Goal: Check status

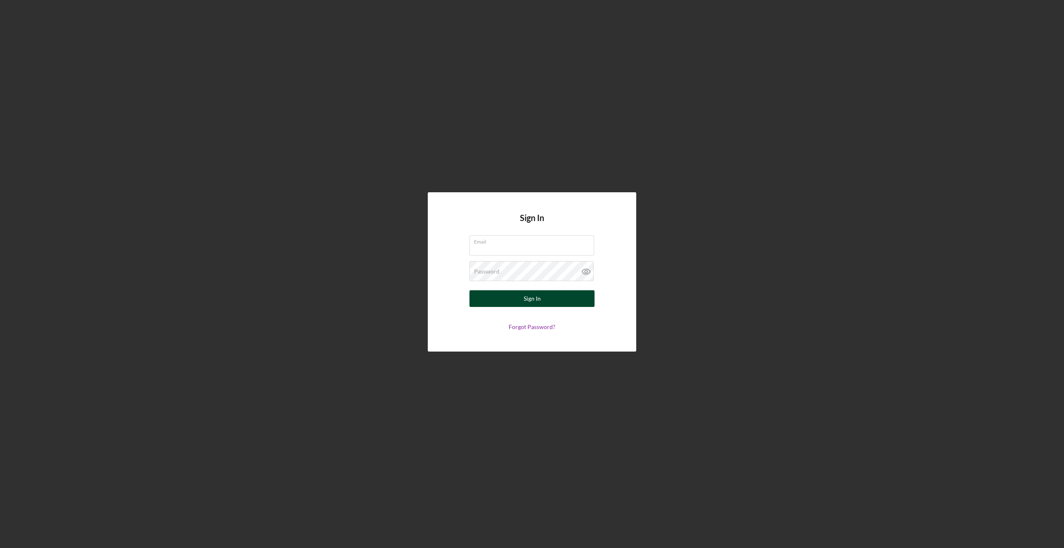
type input "[EMAIL_ADDRESS][DOMAIN_NAME]"
click at [500, 294] on button "Sign In" at bounding box center [532, 298] width 125 height 17
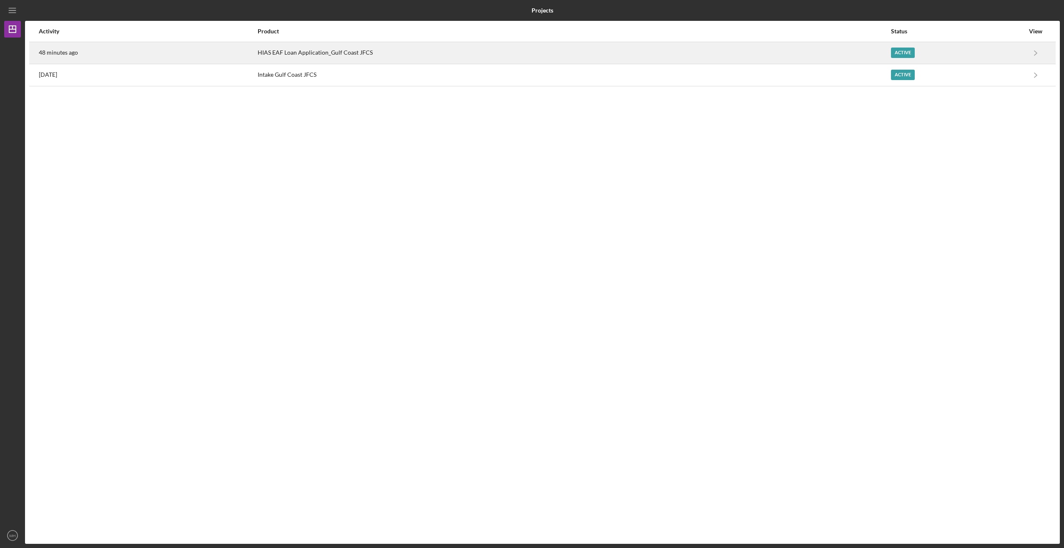
click at [189, 50] on div "48 minutes ago" at bounding box center [148, 53] width 218 height 21
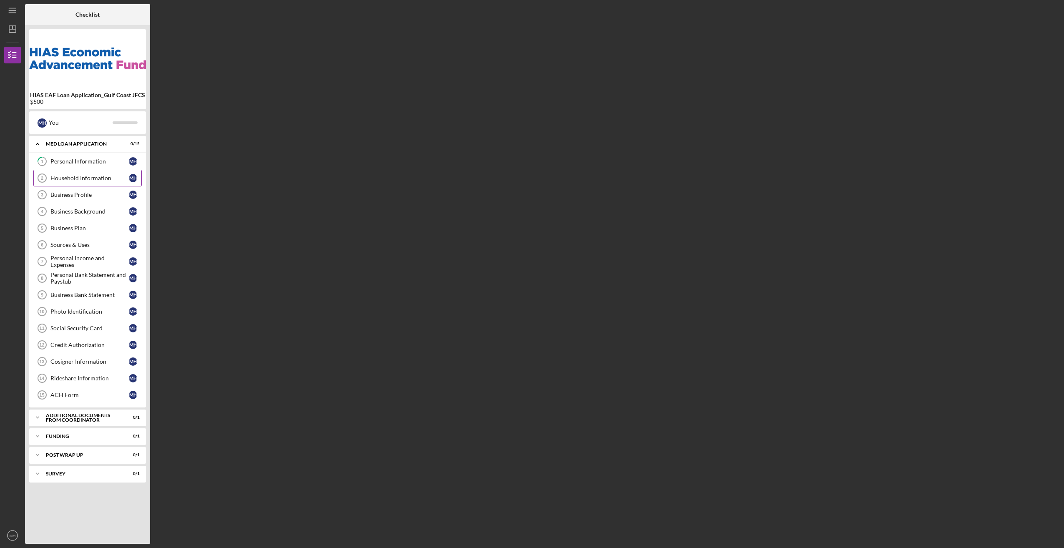
click at [99, 179] on div "Household Information" at bounding box center [89, 178] width 78 height 7
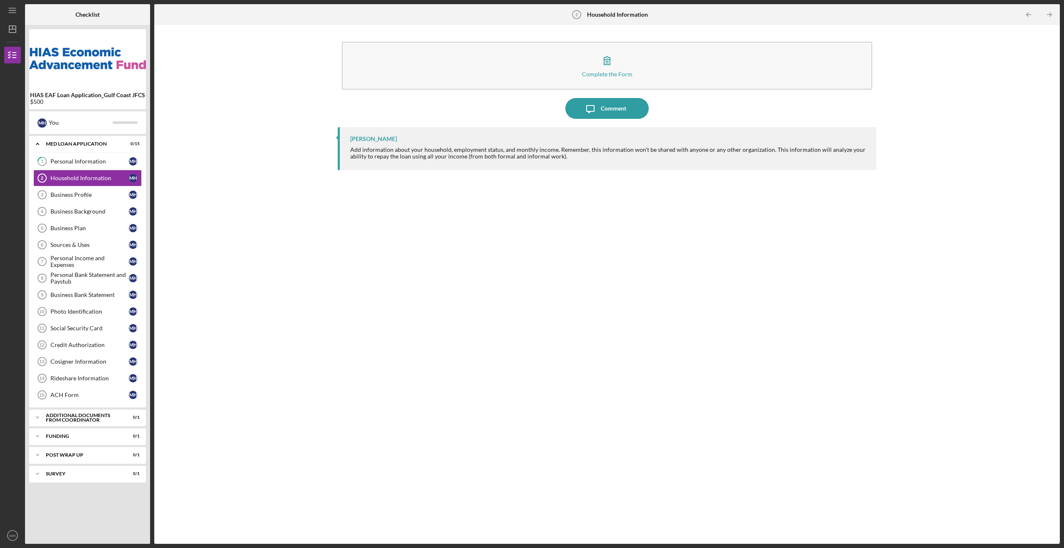
click at [204, 146] on div "Complete the Form Form Icon/Message Comment [PERSON_NAME] Add information about…" at bounding box center [607, 284] width 898 height 510
